Goal: Navigation & Orientation: Understand site structure

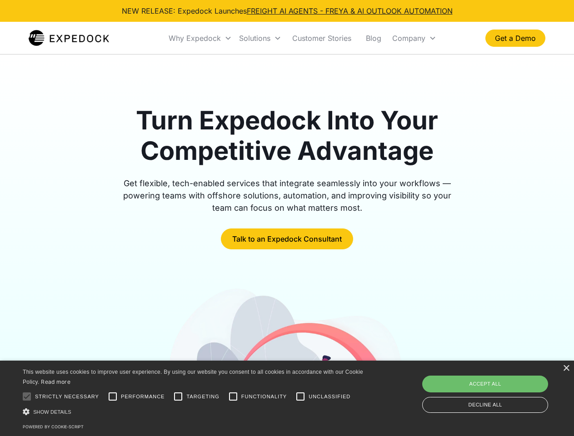
click at [200, 38] on div "Why Expedock" at bounding box center [195, 38] width 52 height 9
click at [260, 38] on div "Solutions" at bounding box center [254, 38] width 31 height 9
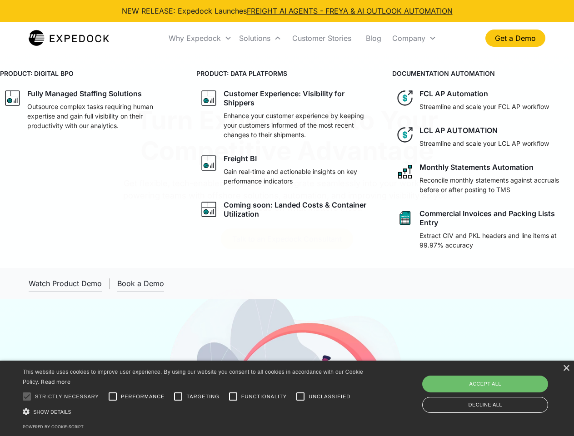
click at [414, 38] on div "Company" at bounding box center [408, 38] width 33 height 9
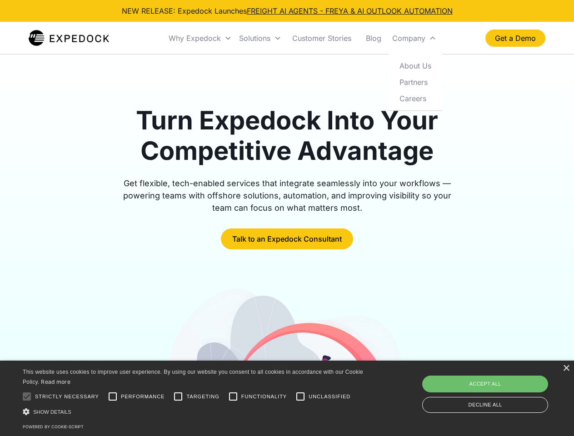
click at [27, 397] on div at bounding box center [27, 397] width 18 height 18
click at [113, 397] on input "Performance" at bounding box center [113, 397] width 18 height 18
checkbox input "true"
click at [178, 397] on input "Targeting" at bounding box center [178, 397] width 18 height 18
checkbox input "true"
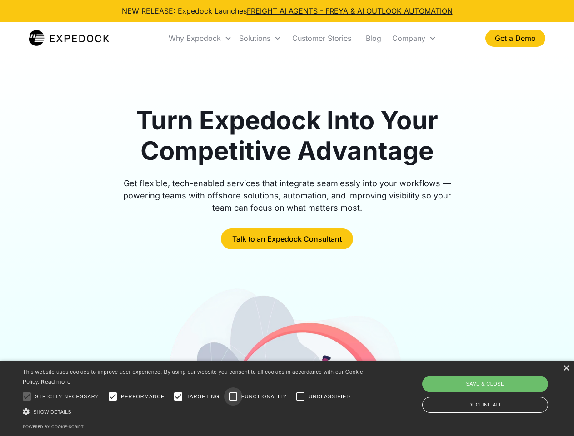
click at [233, 397] on input "Functionality" at bounding box center [233, 397] width 18 height 18
checkbox input "true"
click at [300, 397] on input "Unclassified" at bounding box center [300, 397] width 18 height 18
checkbox input "true"
click at [195, 412] on div "Show details Hide details" at bounding box center [195, 412] width 344 height 10
